Goal: Task Accomplishment & Management: Manage account settings

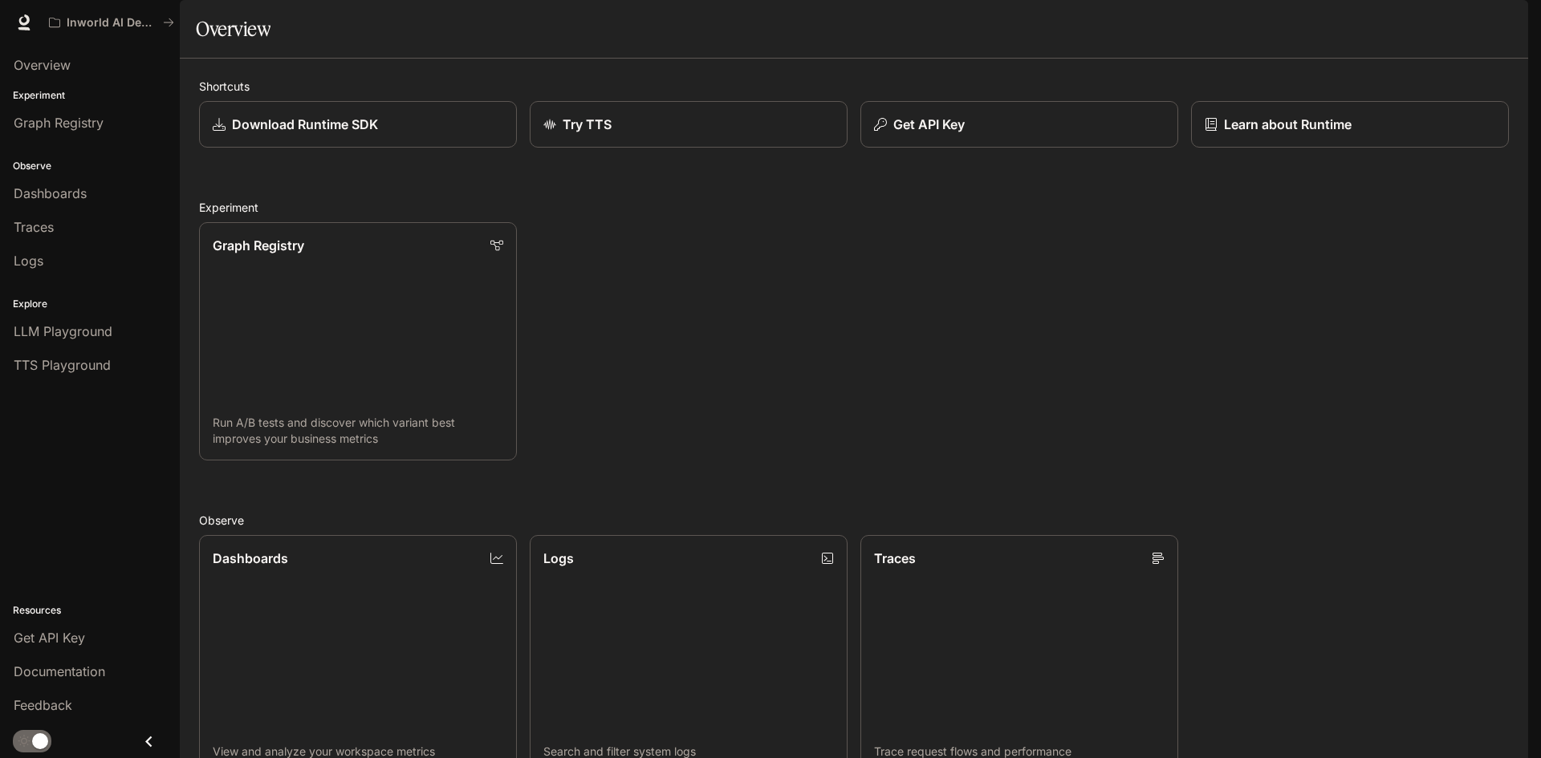
click at [1524, 20] on div "Inworld AI Demos Documentation Documentation" at bounding box center [770, 22] width 1541 height 45
click at [1508, 22] on icon "button" at bounding box center [1505, 22] width 13 height 13
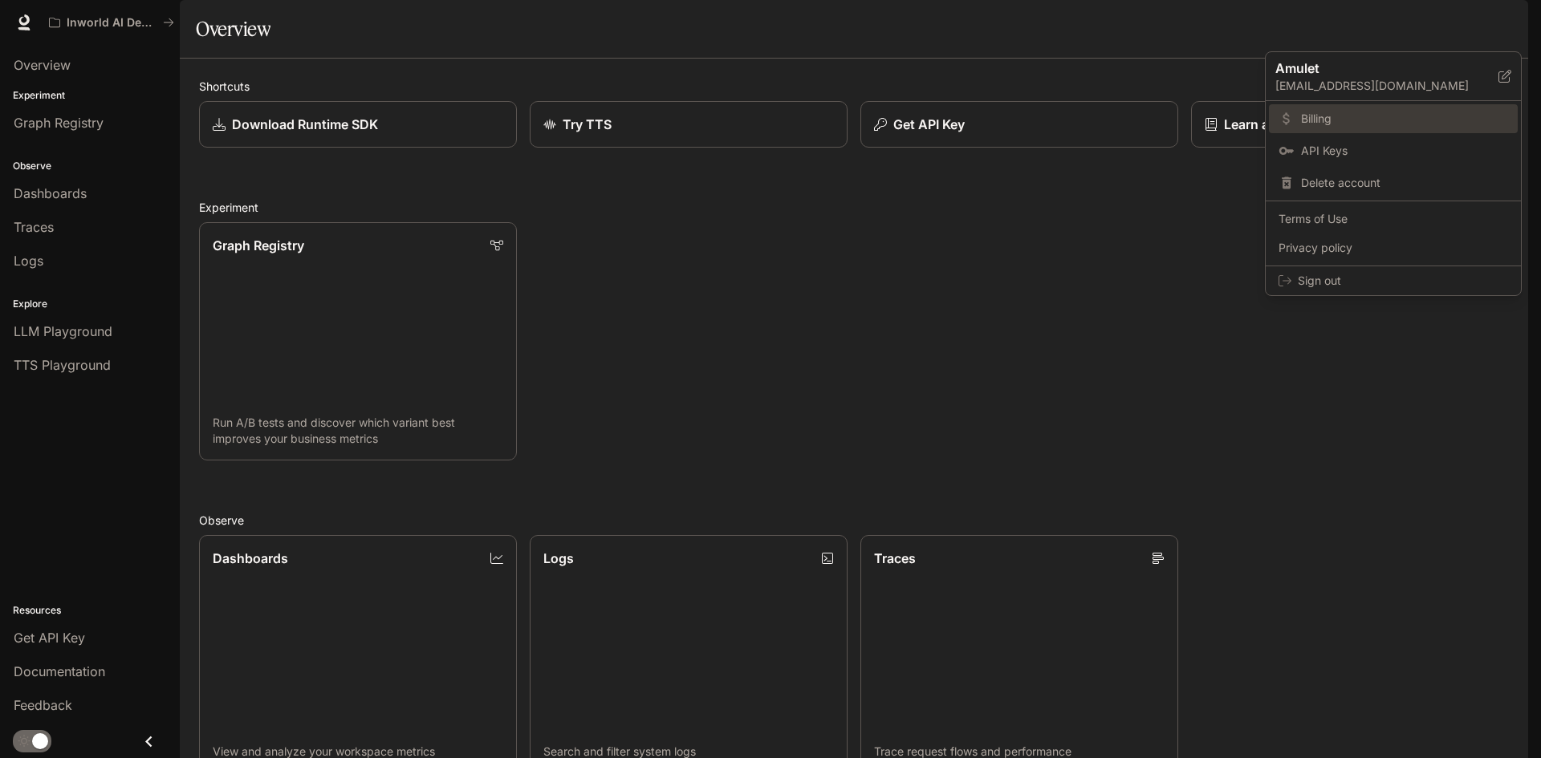
click at [1390, 112] on span "Billing" at bounding box center [1404, 119] width 207 height 16
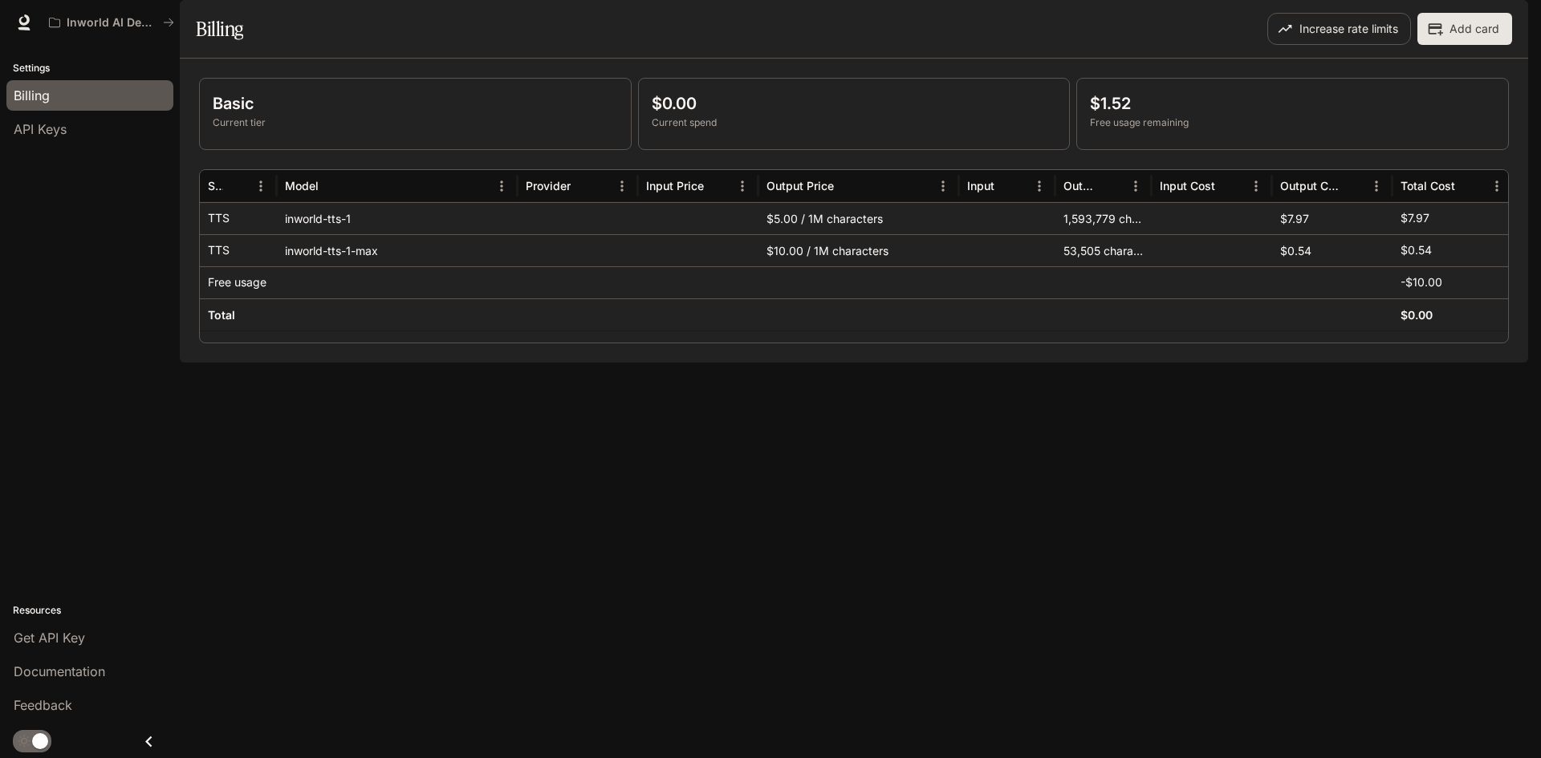
click at [1130, 363] on div "Basic Current tier $0.00 Current spend $1.52 Free usage remaining Service Model…" at bounding box center [854, 211] width 1348 height 304
click at [1135, 363] on div "Basic Current tier $0.00 Current spend $1.52 Free usage remaining Service Model…" at bounding box center [854, 211] width 1348 height 304
click at [1013, 363] on div "Basic Current tier $0.00 Current spend $1.52 Free usage remaining Service Model…" at bounding box center [854, 211] width 1348 height 304
